Goal: Information Seeking & Learning: Find specific fact

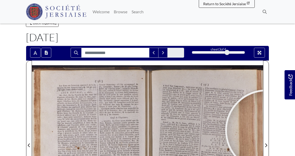
scroll to position [157, 0]
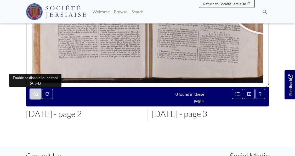
click at [34, 93] on icon "Enable or disable loupe tool (Alt+L)" at bounding box center [35, 94] width 4 height 4
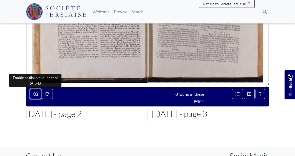
scroll to position [20, 0]
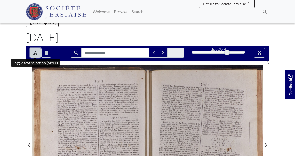
click at [35, 51] on icon "Toggle text selection (Alt+T)" at bounding box center [35, 53] width 4 height 4
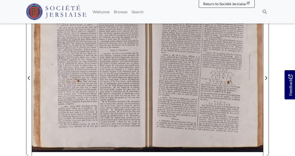
scroll to position [106, 0]
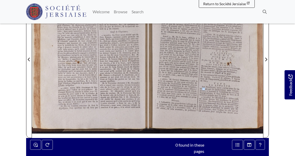
drag, startPoint x: 202, startPoint y: 88, endPoint x: 206, endPoint y: 88, distance: 3.1
click at [206, 88] on span "ouvrages" at bounding box center [203, 89] width 6 height 2
click at [202, 86] on div "LA LIBERTÉ . Son Excellence , ayant jeté les yeux fur les ouvrages qui fe condu…" at bounding box center [219, 99] width 41 height 30
click at [202, 86] on span "Son" at bounding box center [203, 87] width 2 height 2
drag, startPoint x: 202, startPoint y: 86, endPoint x: 201, endPoint y: 96, distance: 9.7
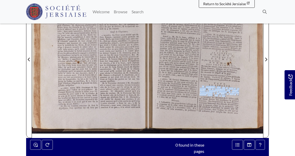
click at [201, 96] on div "LA LIBERTÉ . Son Excellence , ayant jeté les yeux fur les ouvrages qui fe condu…" at bounding box center [219, 99] width 41 height 30
copy div "Son Excellence , ayant jeté les yeux fur les ouvrages qui fe conduifoient dans …"
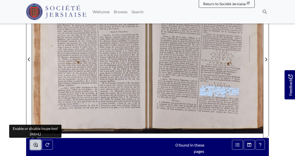
click at [38, 145] on button "Enable or disable loupe tool (Alt+L)" at bounding box center [35, 145] width 11 height 10
